Goal: Obtain resource: Obtain resource

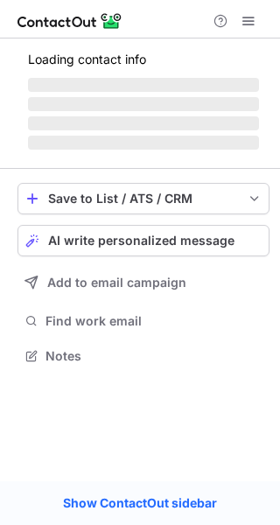
scroll to position [354, 280]
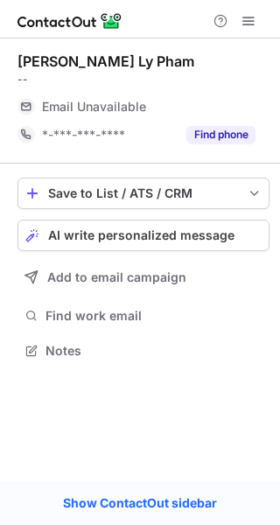
scroll to position [339, 280]
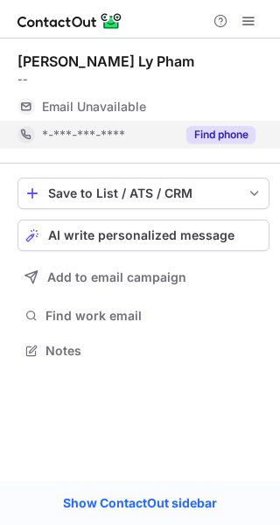
click at [217, 135] on button "Find phone" at bounding box center [220, 134] width 69 height 17
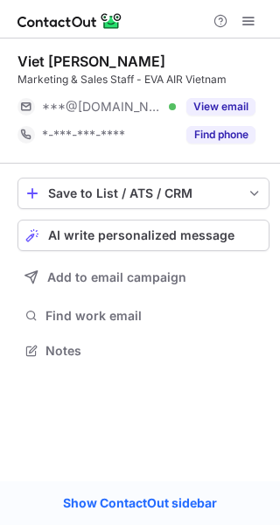
scroll to position [339, 280]
click at [234, 140] on button "Find phone" at bounding box center [220, 134] width 69 height 17
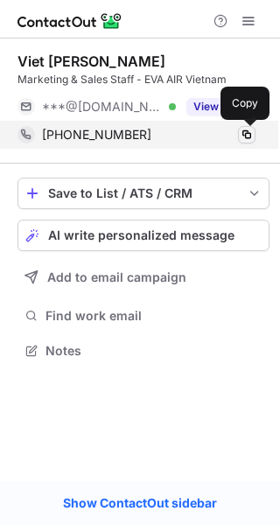
click at [243, 134] on span at bounding box center [247, 135] width 14 height 14
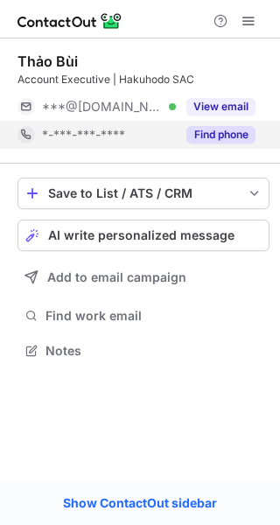
scroll to position [339, 280]
click at [223, 127] on button "Find phone" at bounding box center [220, 134] width 69 height 17
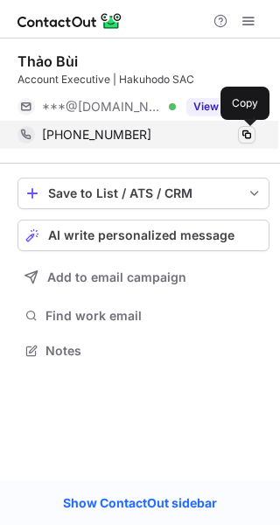
click at [244, 135] on span at bounding box center [247, 135] width 14 height 14
